Goal: Find specific page/section: Find specific page/section

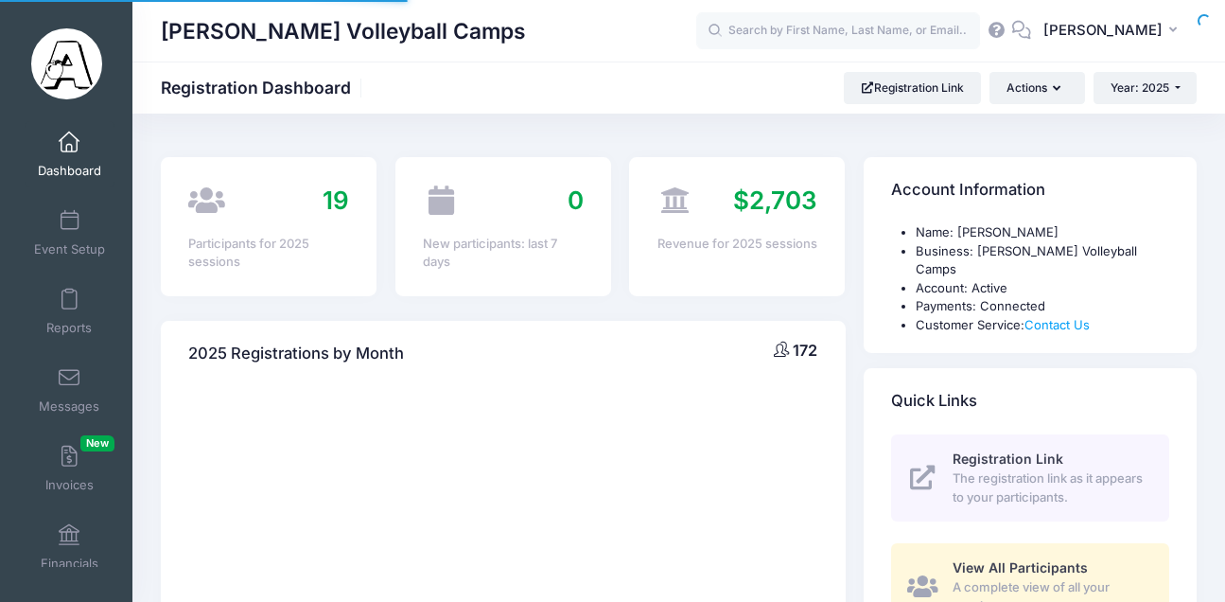
select select
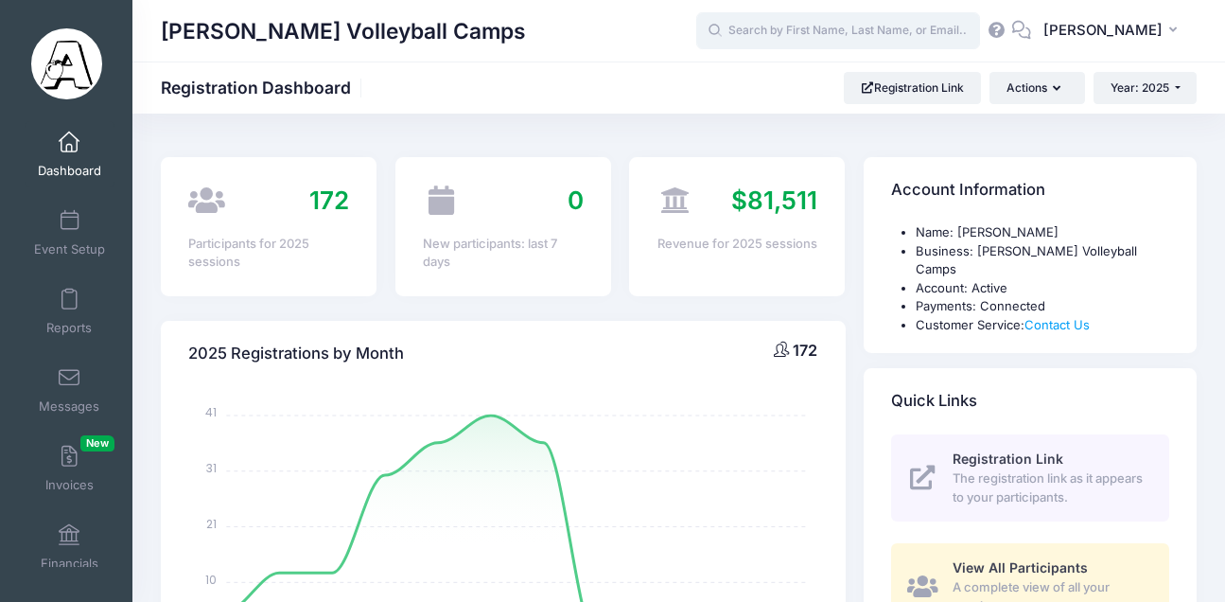
click at [825, 26] on input "text" at bounding box center [838, 31] width 284 height 38
paste input "([PERSON_NAME]) [PERSON_NAME]"
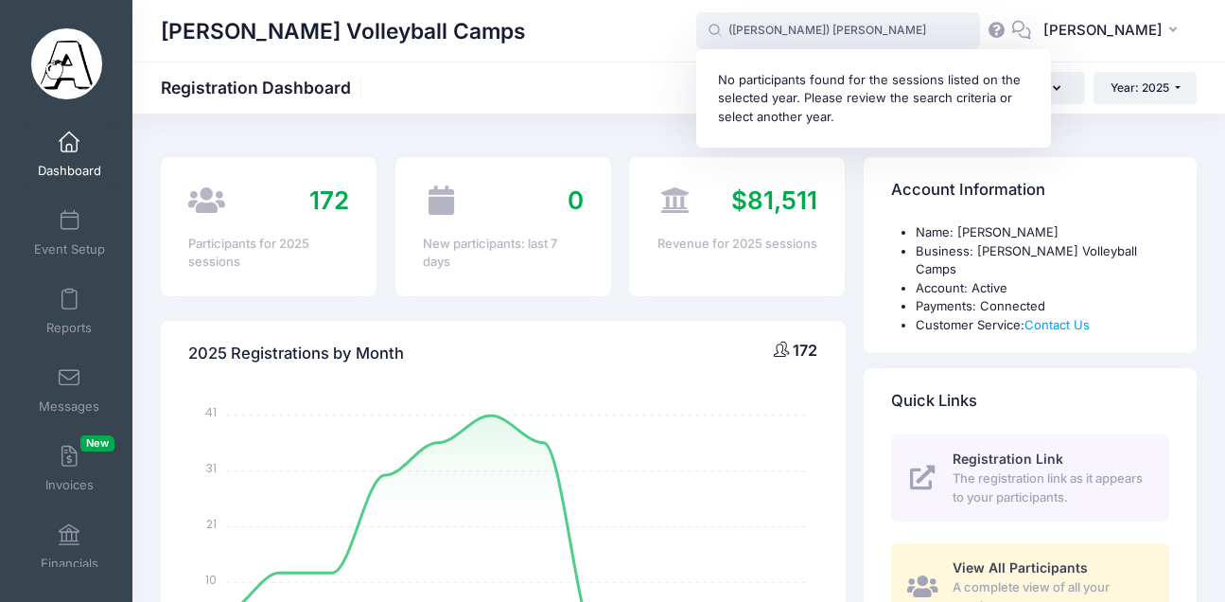
click at [794, 28] on input "([PERSON_NAME]) [PERSON_NAME]" at bounding box center [838, 31] width 284 height 38
click at [754, 29] on input "([PERSON_NAME]" at bounding box center [838, 31] width 284 height 38
drag, startPoint x: 783, startPoint y: 30, endPoint x: 750, endPoint y: 30, distance: 33.1
click at [750, 30] on input "[PERSON_NAME]" at bounding box center [838, 31] width 284 height 38
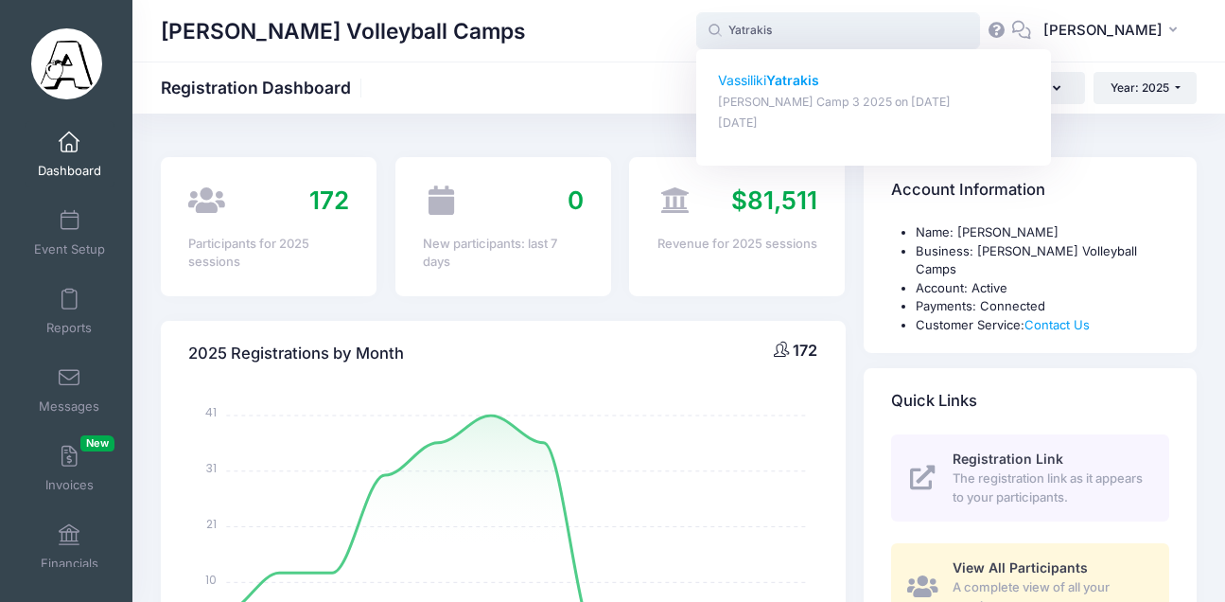
click at [819, 78] on strong "Yatrakis" at bounding box center [792, 80] width 53 height 16
type input "[PERSON_NAME] ([PERSON_NAME] Camp 3 2025, [DATE])"
